Goal: Use online tool/utility: Utilize a website feature to perform a specific function

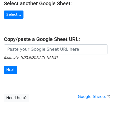
scroll to position [69, 0]
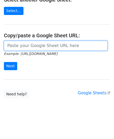
click at [25, 46] on input "url" at bounding box center [56, 46] width 104 height 10
paste input "[URL][DOMAIN_NAME]"
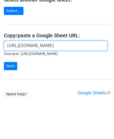
scroll to position [0, 110]
type input "[URL][DOMAIN_NAME]"
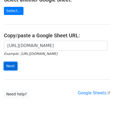
click at [11, 66] on input "Next" at bounding box center [10, 66] width 13 height 8
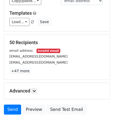
scroll to position [64, 0]
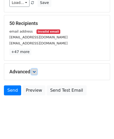
click at [36, 70] on icon at bounding box center [34, 71] width 3 height 3
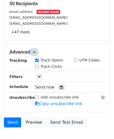
scroll to position [90, 0]
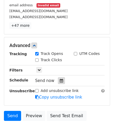
click at [61, 77] on div at bounding box center [61, 80] width 7 height 7
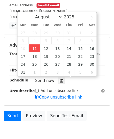
type input "[DATE] 12:00"
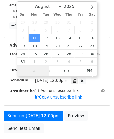
scroll to position [0, 0]
type input "2"
drag, startPoint x: 30, startPoint y: 71, endPoint x: 18, endPoint y: 69, distance: 11.3
click at [18, 71] on input "2" at bounding box center [34, 70] width 32 height 10
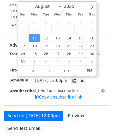
type input "[DATE] 14:00"
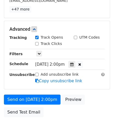
scroll to position [127, 0]
